Goal: Navigation & Orientation: Find specific page/section

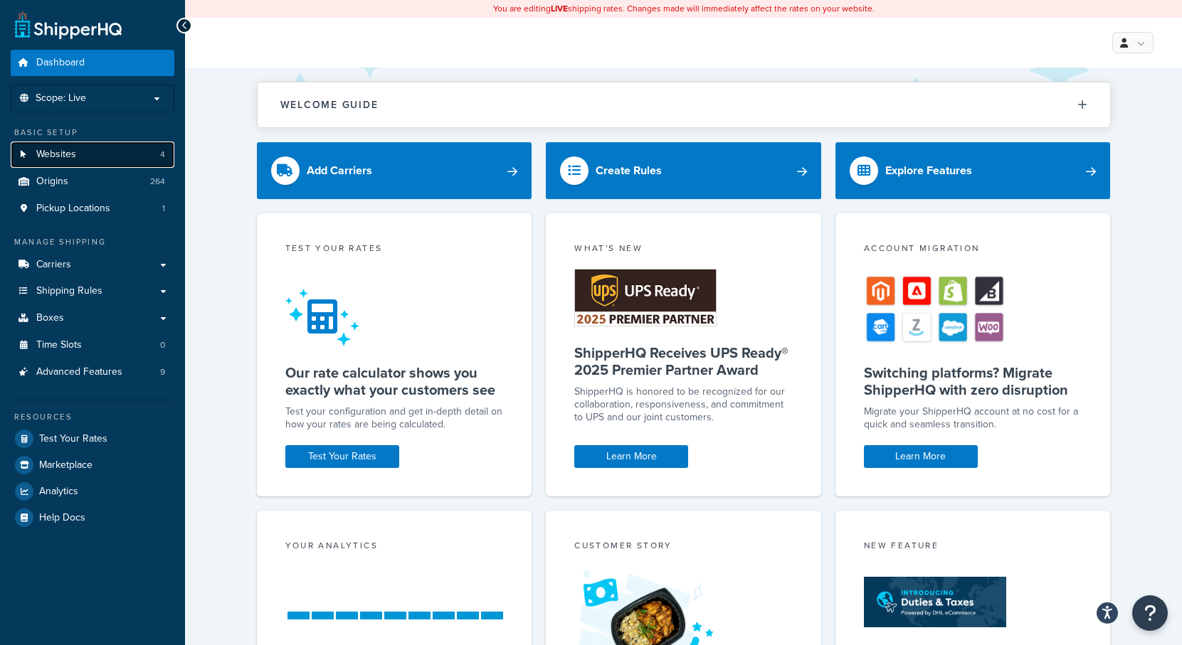
click at [115, 149] on link "Websites 4" at bounding box center [93, 155] width 164 height 26
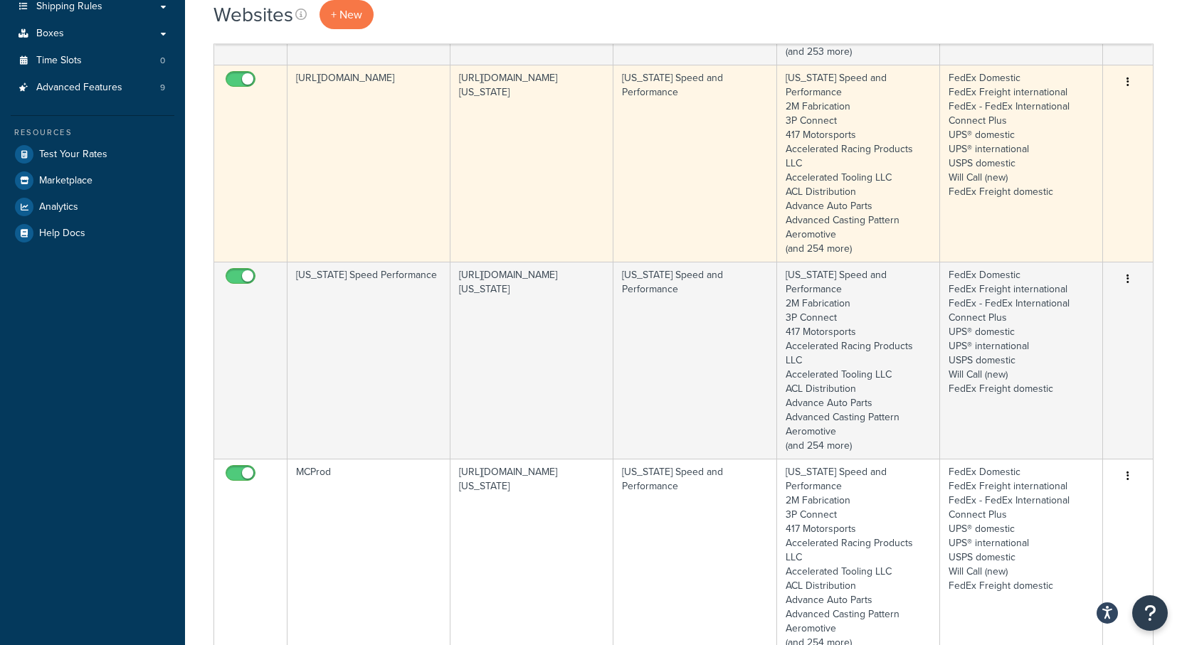
scroll to position [356, 0]
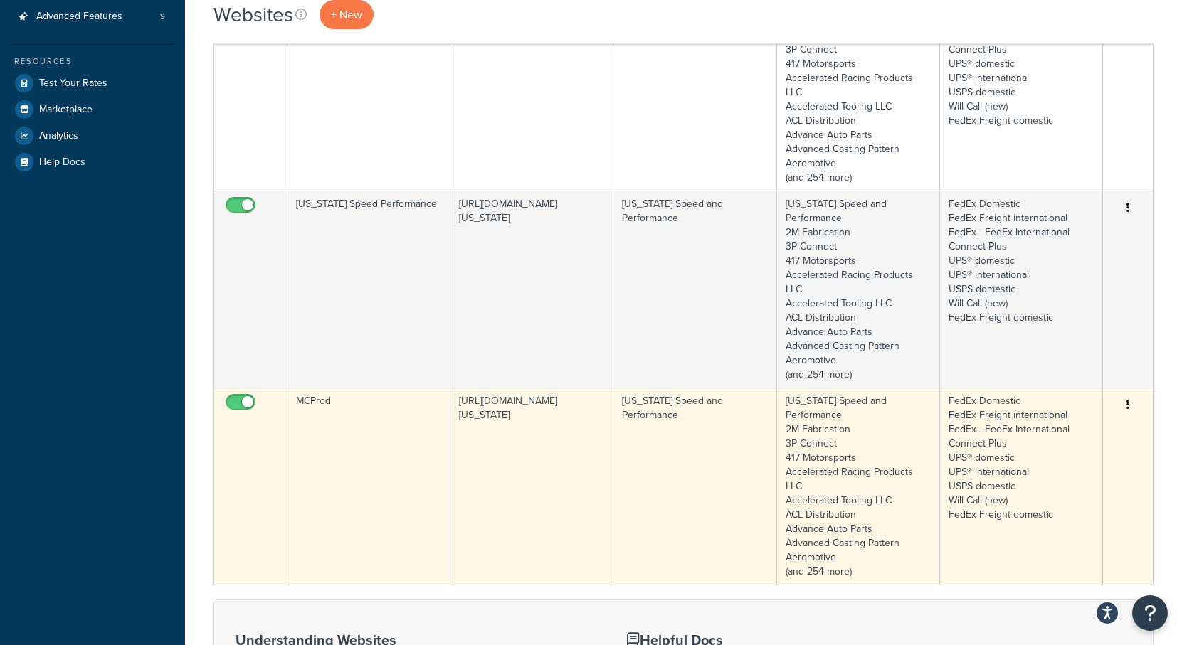
click at [361, 388] on td "MCProd" at bounding box center [368, 486] width 163 height 197
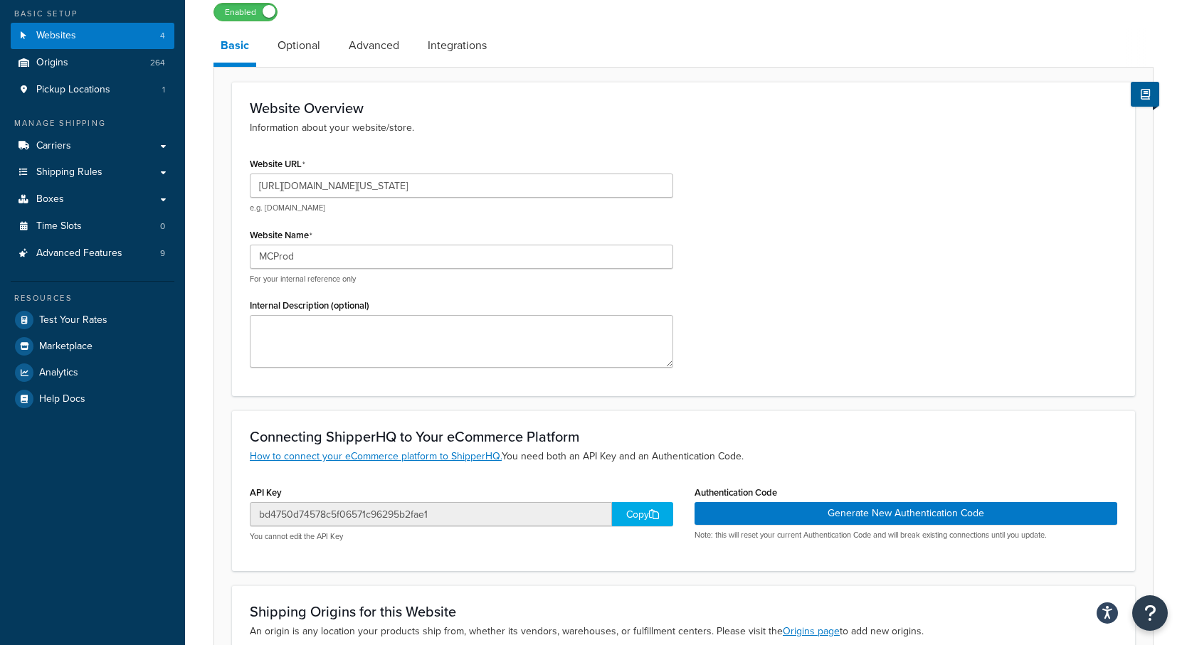
scroll to position [142, 0]
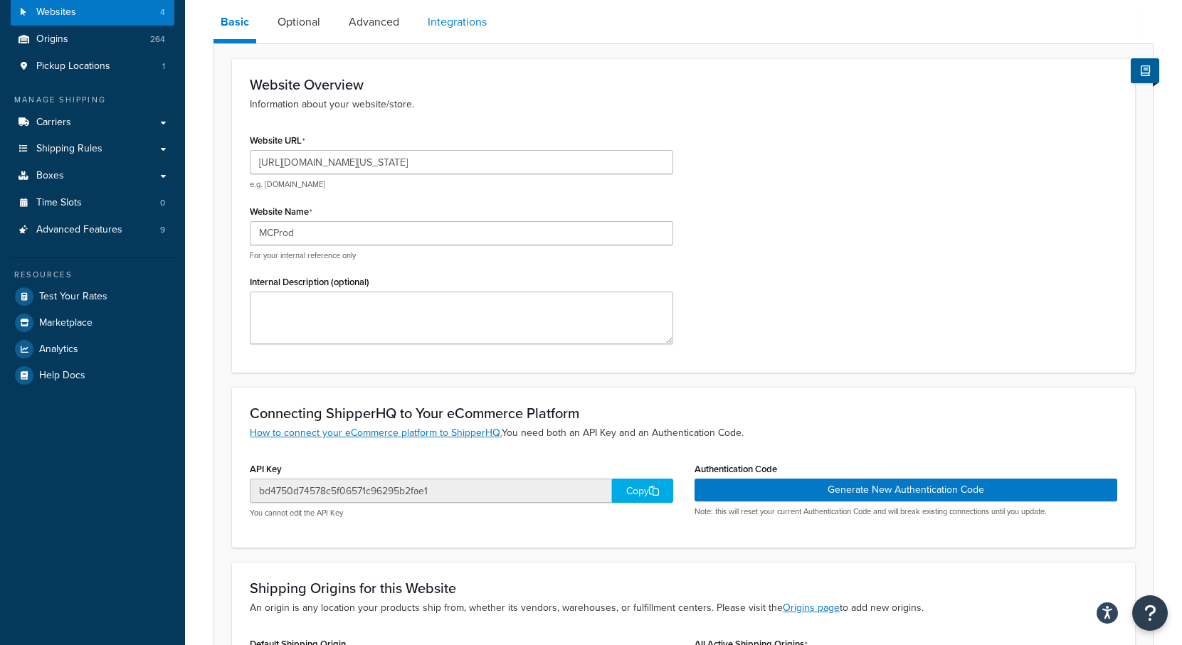
click at [455, 21] on link "Integrations" at bounding box center [456, 22] width 73 height 34
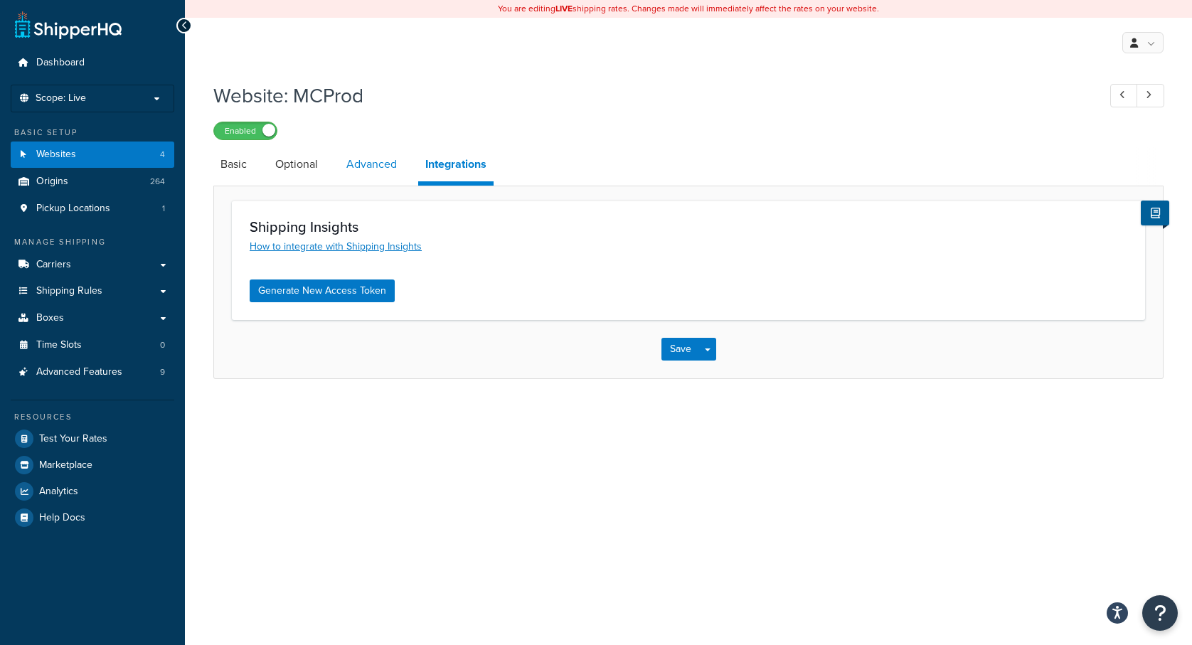
click at [379, 166] on link "Advanced" at bounding box center [371, 164] width 65 height 34
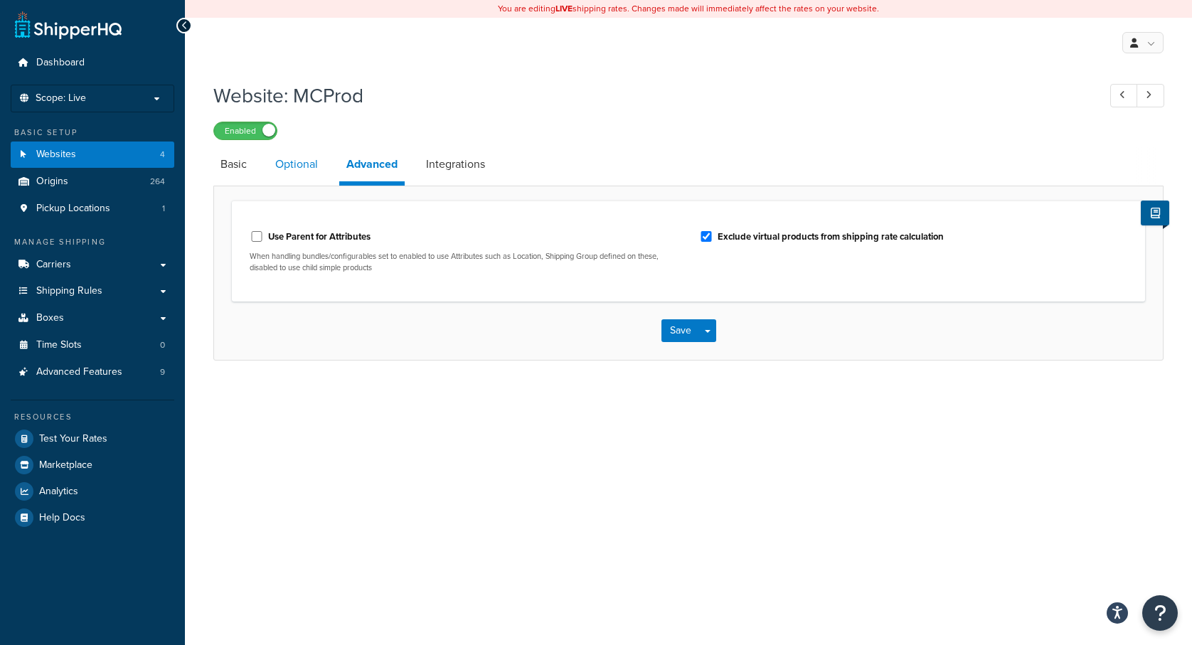
click at [288, 165] on link "Optional" at bounding box center [296, 164] width 57 height 34
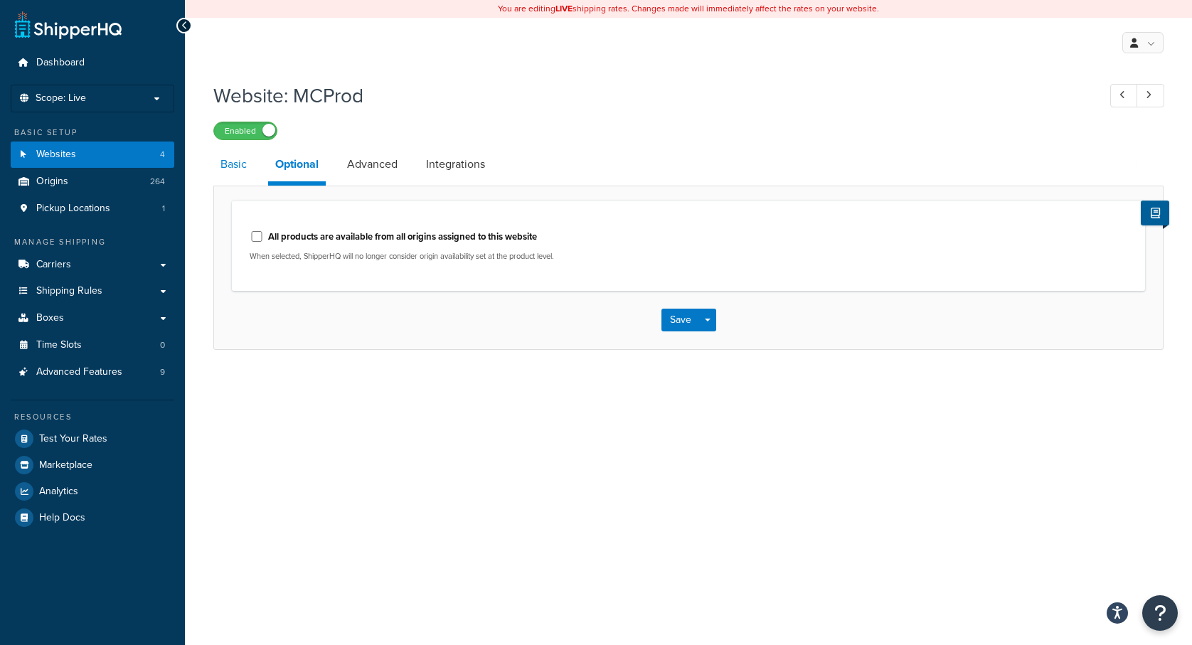
click at [235, 166] on link "Basic" at bounding box center [233, 164] width 41 height 34
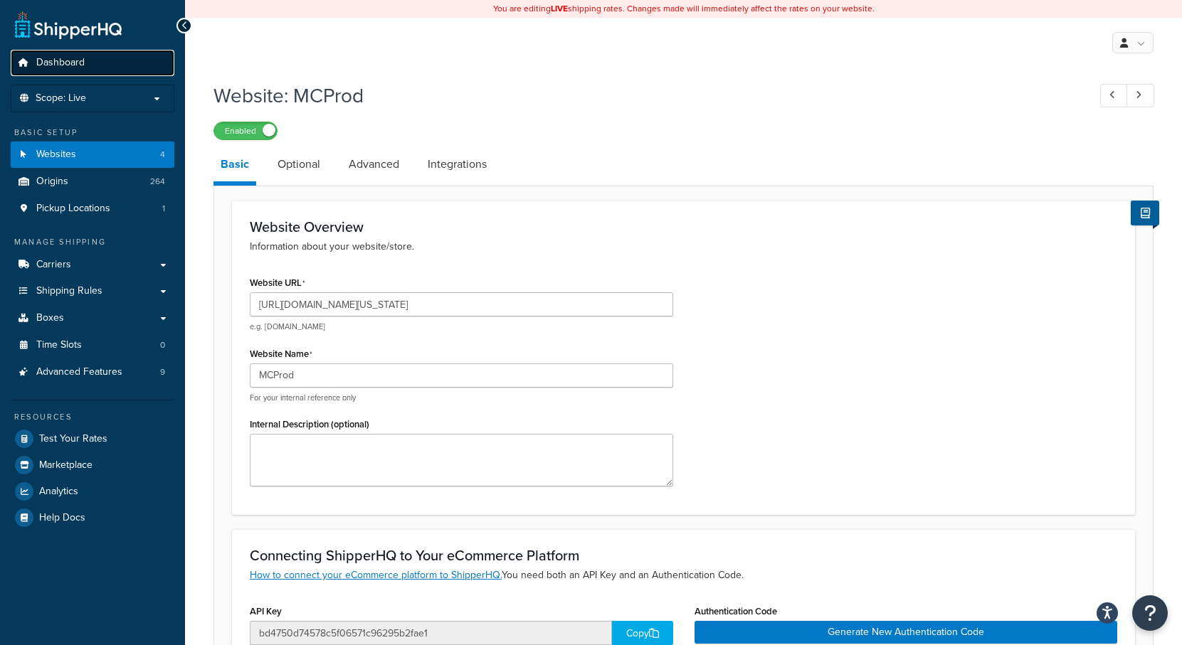
click at [60, 61] on span "Dashboard" at bounding box center [60, 63] width 48 height 12
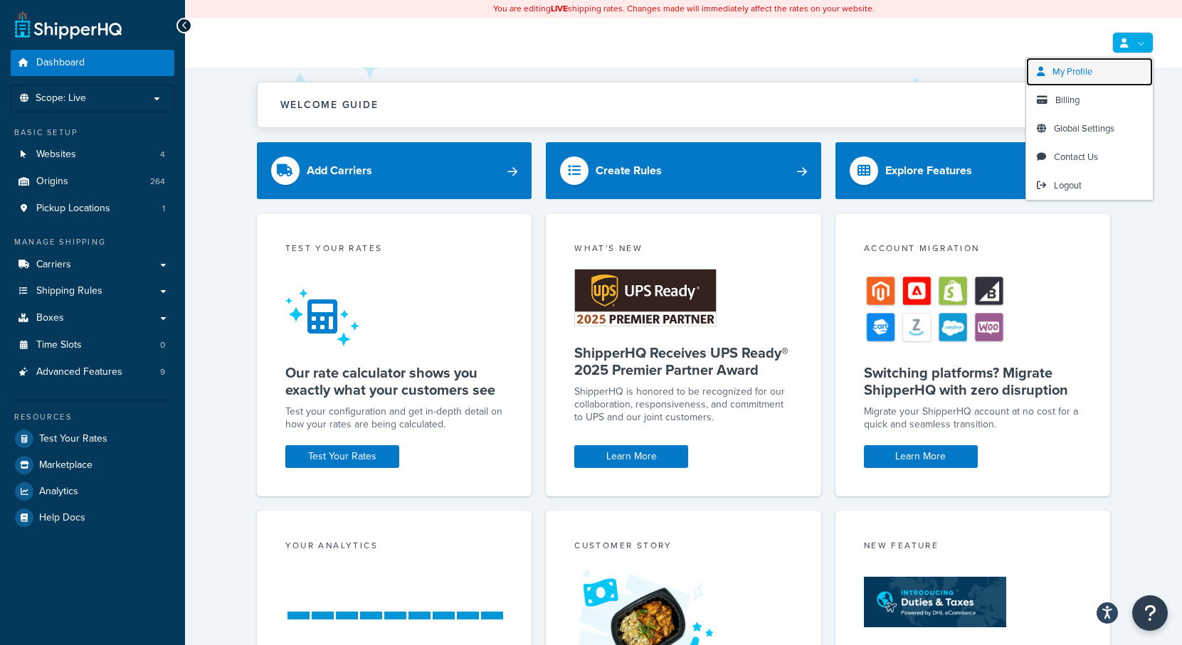
click at [1078, 70] on span "My Profile" at bounding box center [1072, 72] width 40 height 14
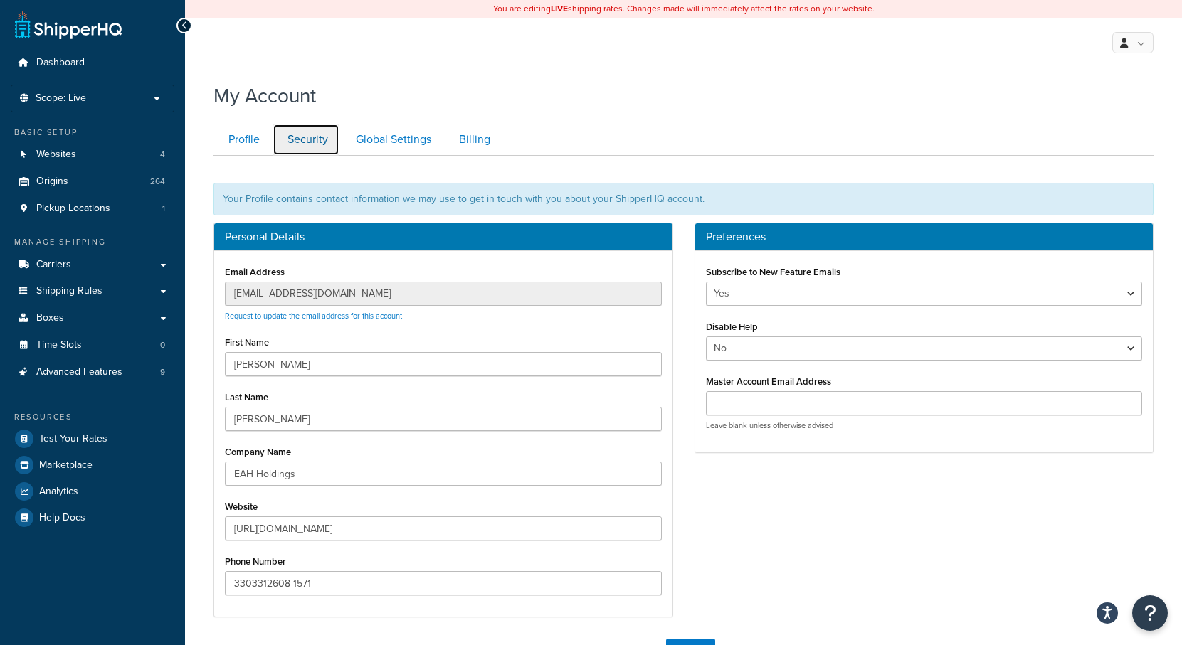
click at [313, 139] on link "Security" at bounding box center [305, 140] width 67 height 32
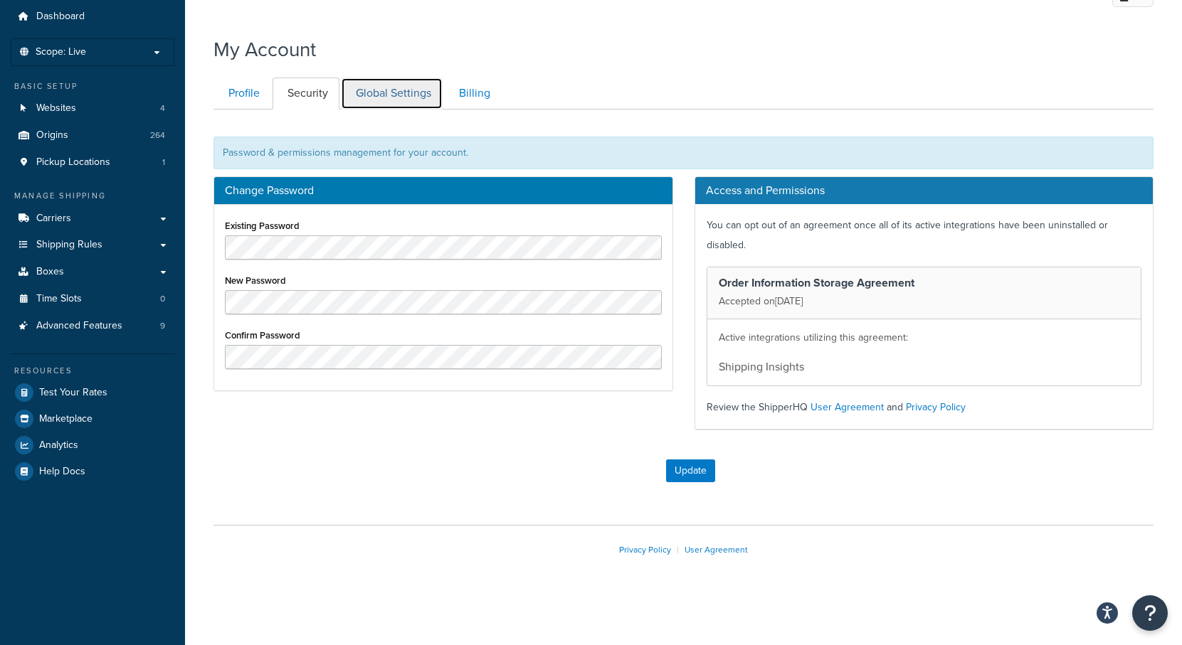
click at [408, 97] on link "Global Settings" at bounding box center [392, 94] width 102 height 32
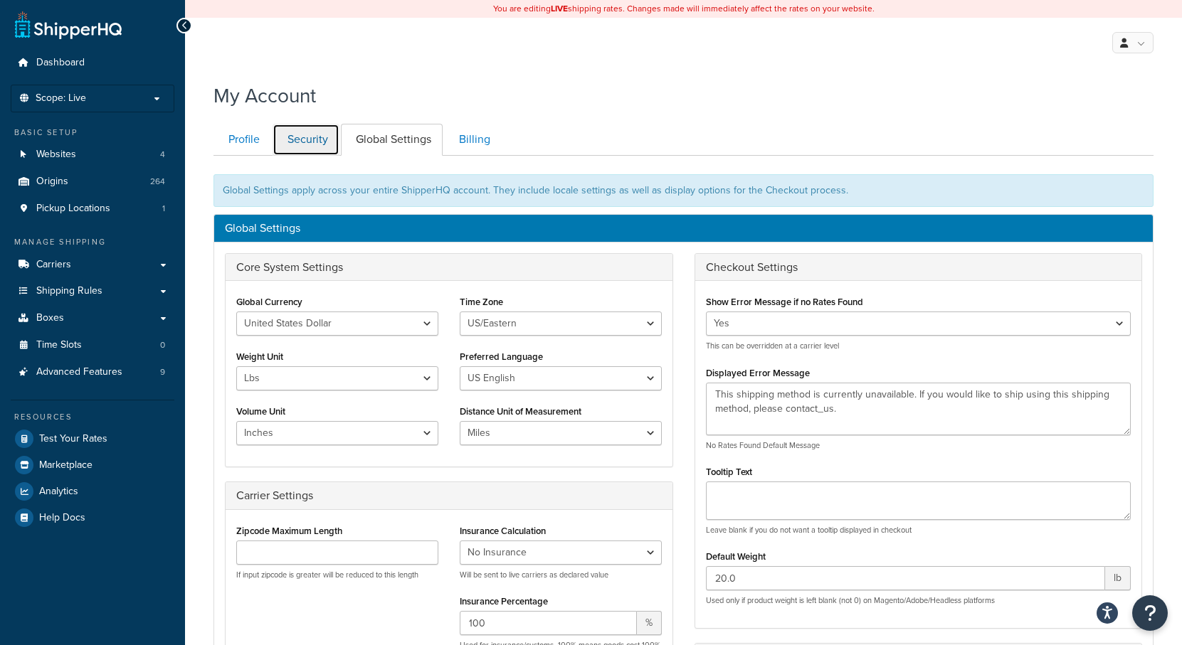
click at [295, 138] on link "Security" at bounding box center [305, 140] width 67 height 32
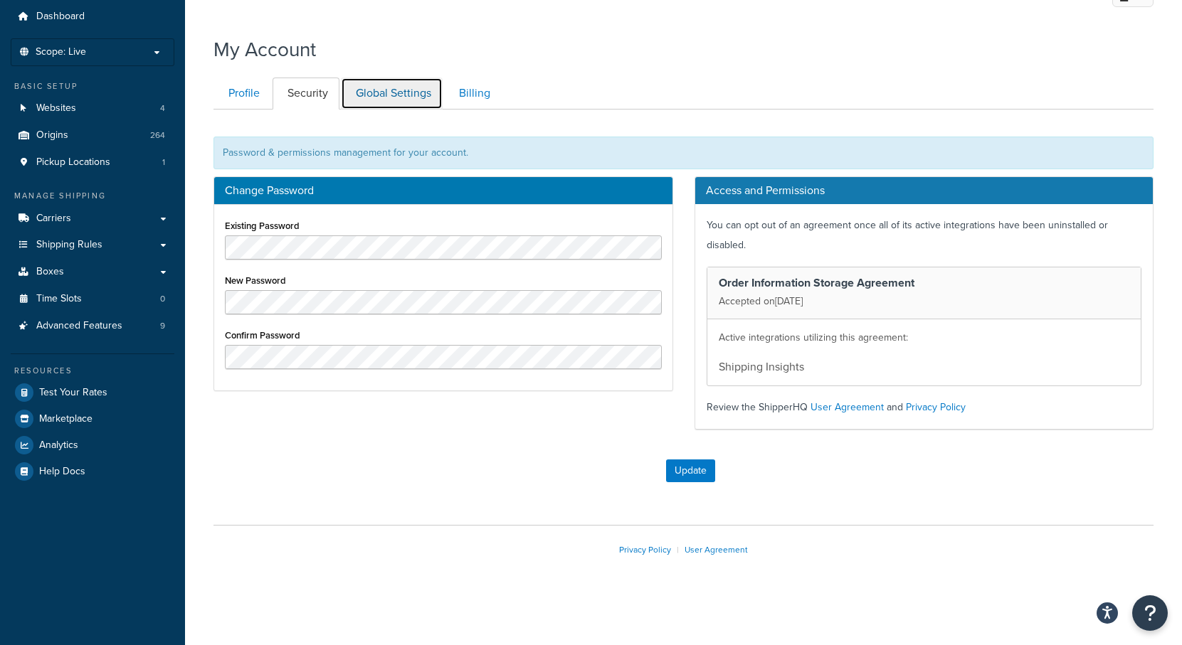
click at [409, 94] on link "Global Settings" at bounding box center [392, 94] width 102 height 32
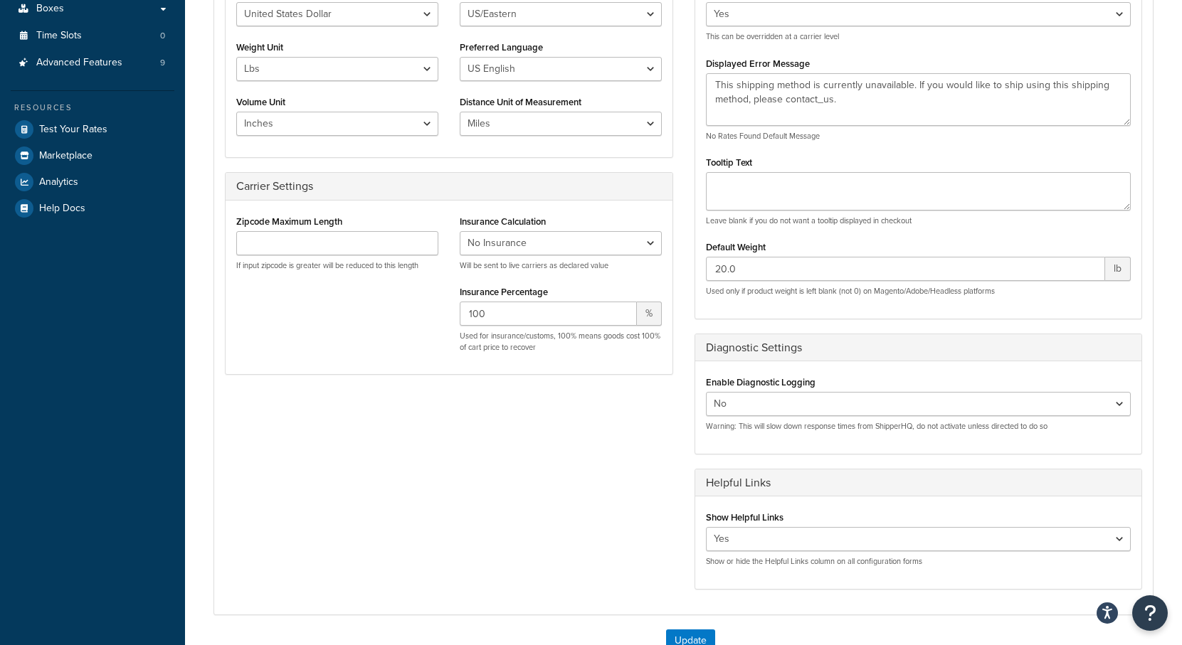
scroll to position [53, 0]
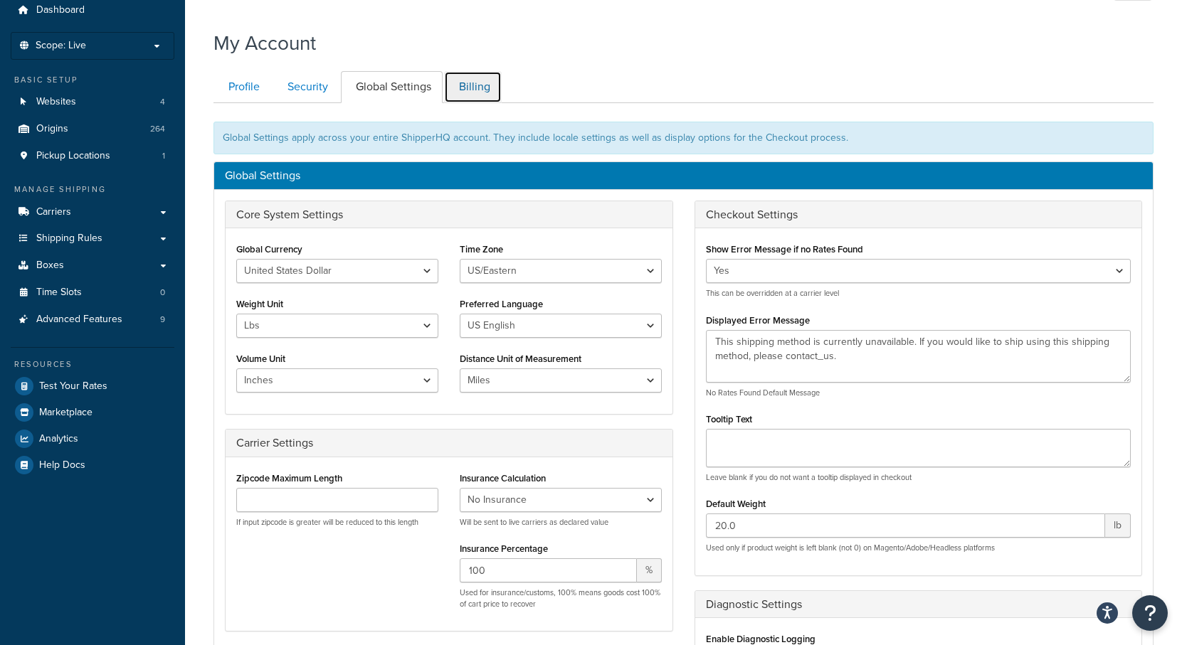
click at [474, 86] on link "Billing" at bounding box center [473, 87] width 58 height 32
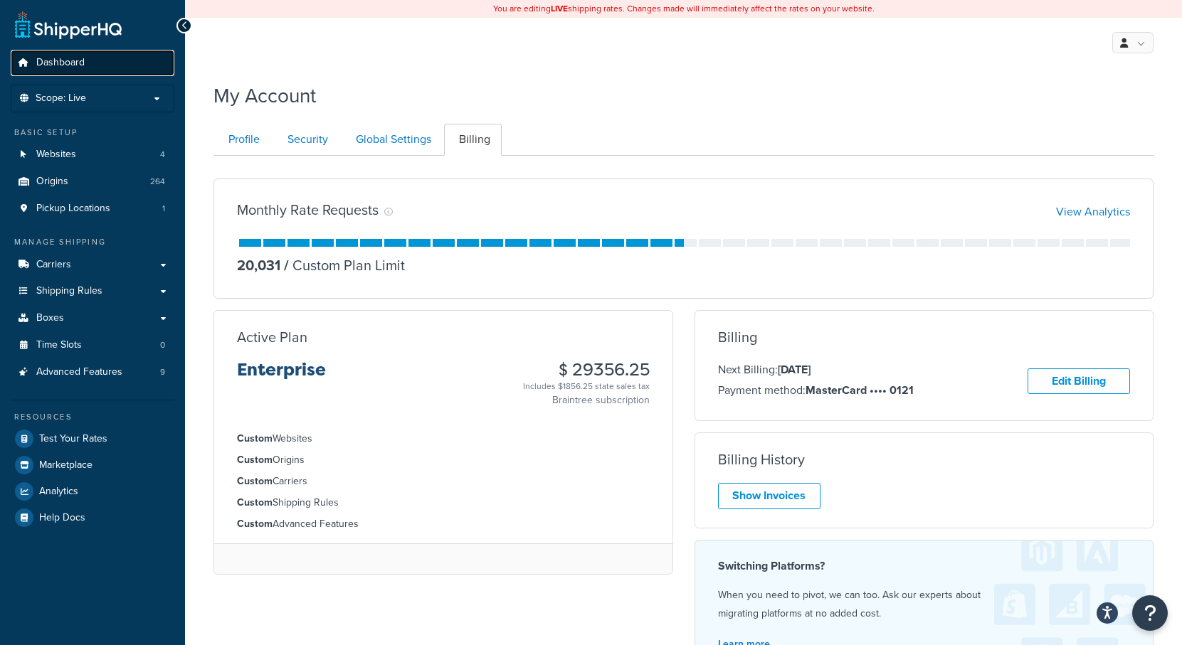
click at [65, 57] on span "Dashboard" at bounding box center [60, 63] width 48 height 12
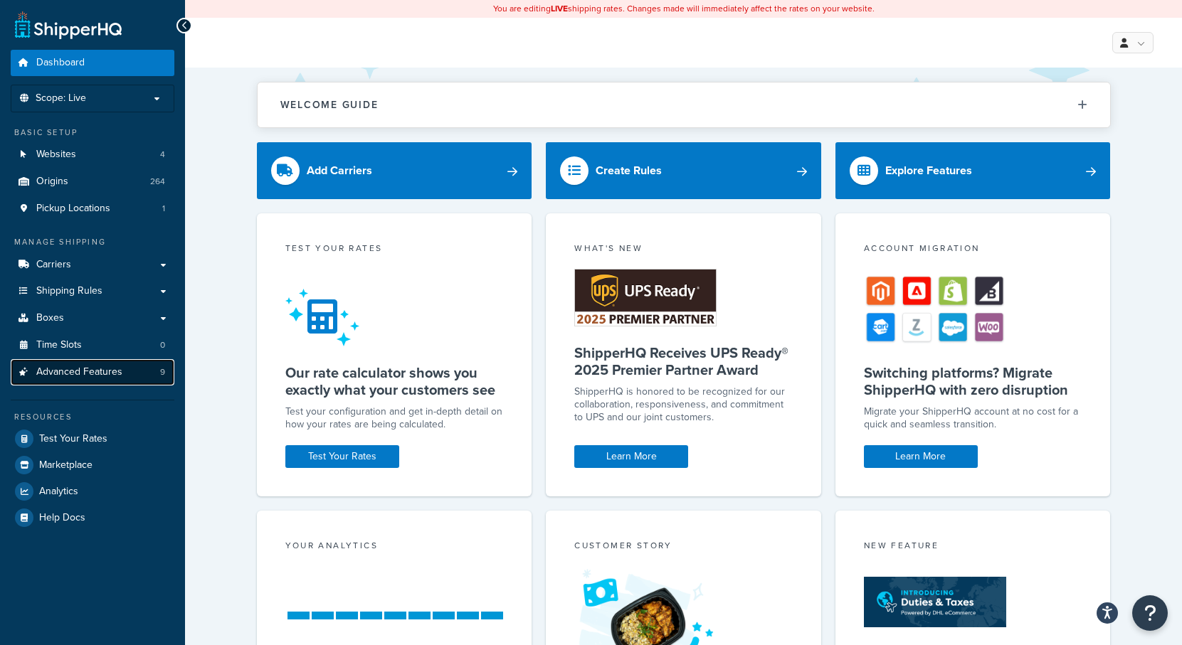
click at [88, 371] on span "Advanced Features" at bounding box center [79, 372] width 86 height 12
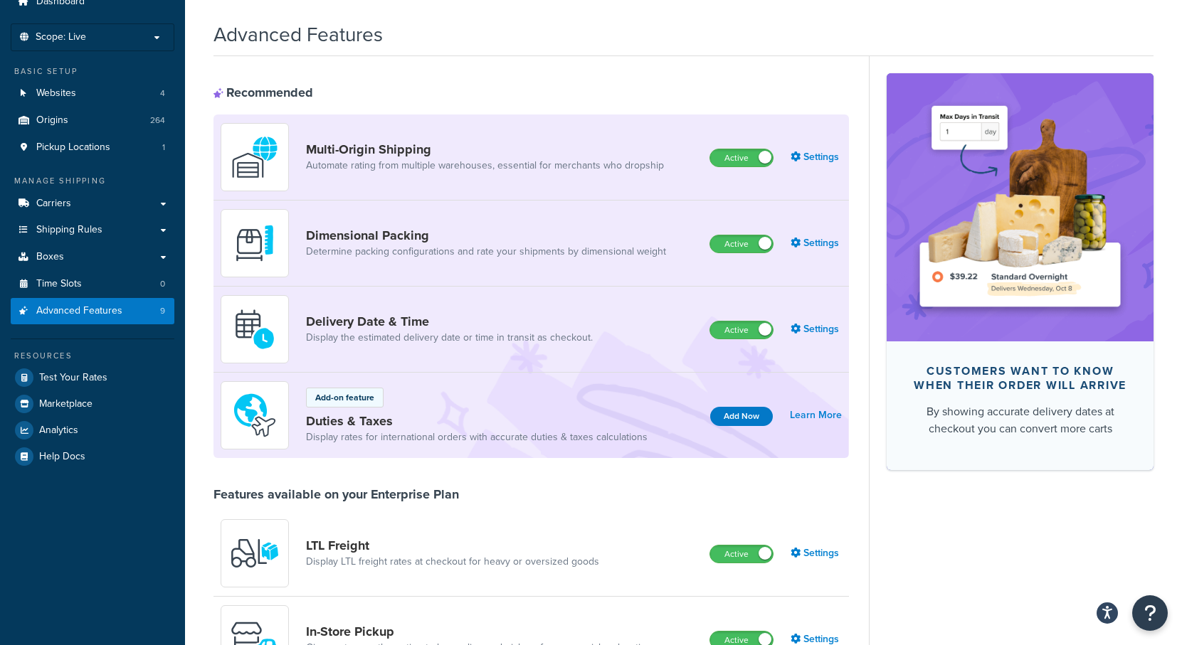
scroll to position [60, 0]
